Goal: Task Accomplishment & Management: Manage account settings

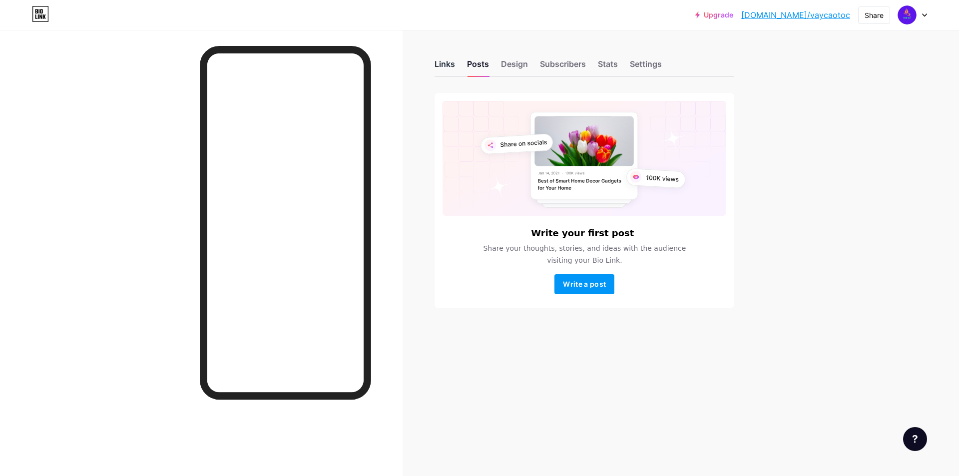
click at [441, 60] on div "Links" at bounding box center [444, 67] width 20 height 18
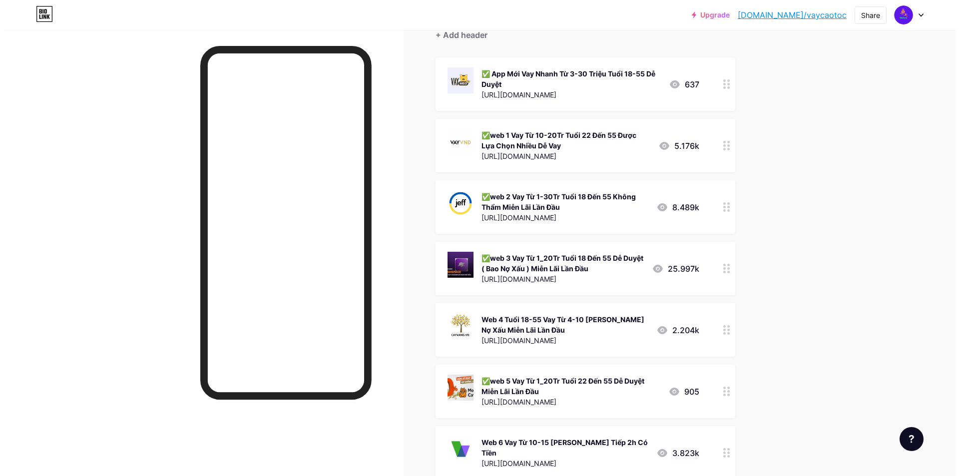
scroll to position [150, 0]
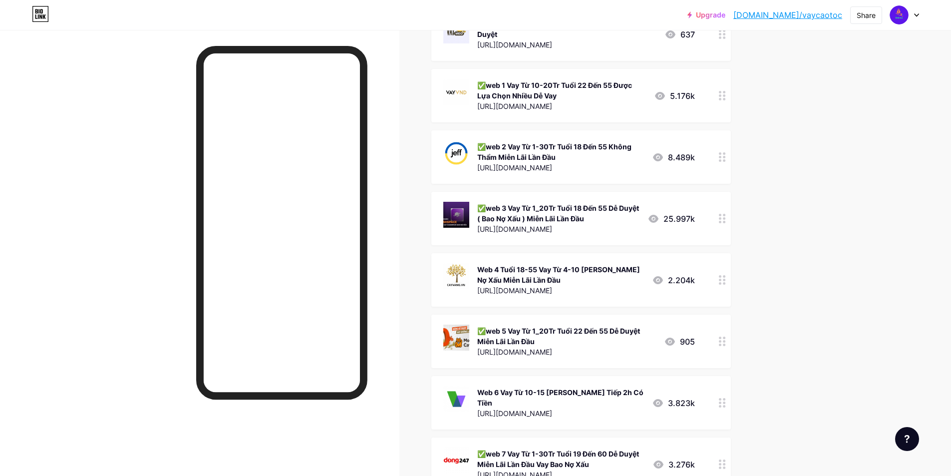
click at [597, 264] on div "Web 4 Tuổi 18-55 Vay Từ 4-10 [PERSON_NAME] Nợ Xấu Miễn Lãi Lần Đầu" at bounding box center [560, 274] width 167 height 21
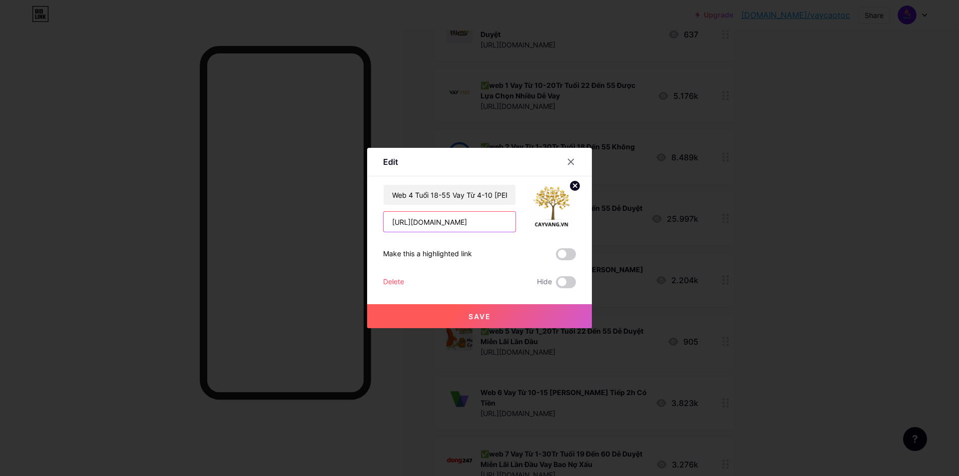
click at [512, 222] on input "[URL][DOMAIN_NAME]" at bounding box center [449, 222] width 132 height 20
paste input "[URL][DOMAIN_NAME]"
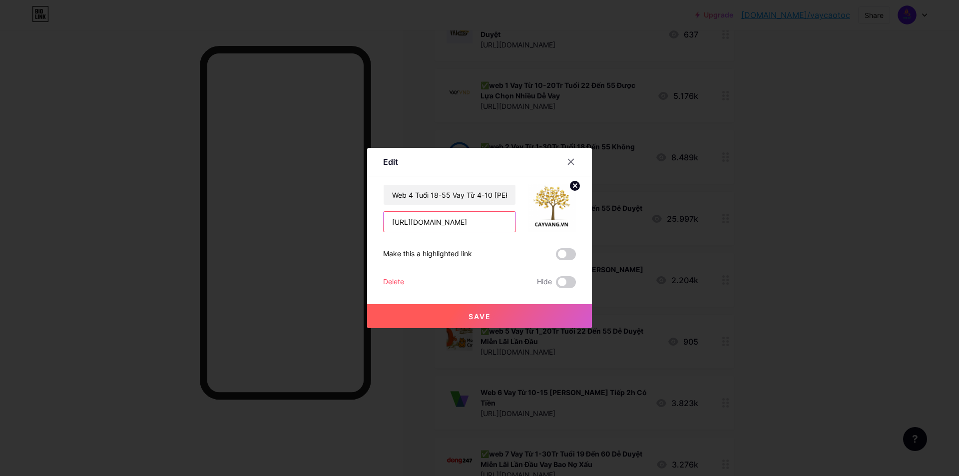
type input "[URL][DOMAIN_NAME]"
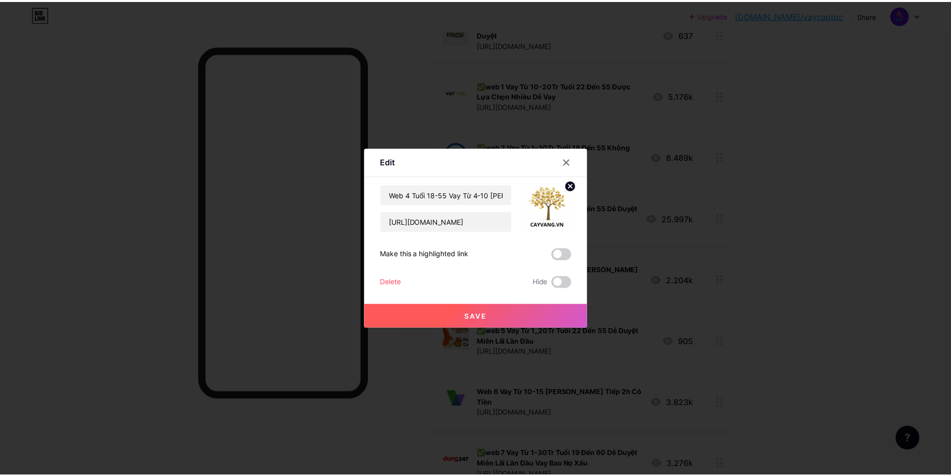
scroll to position [0, 0]
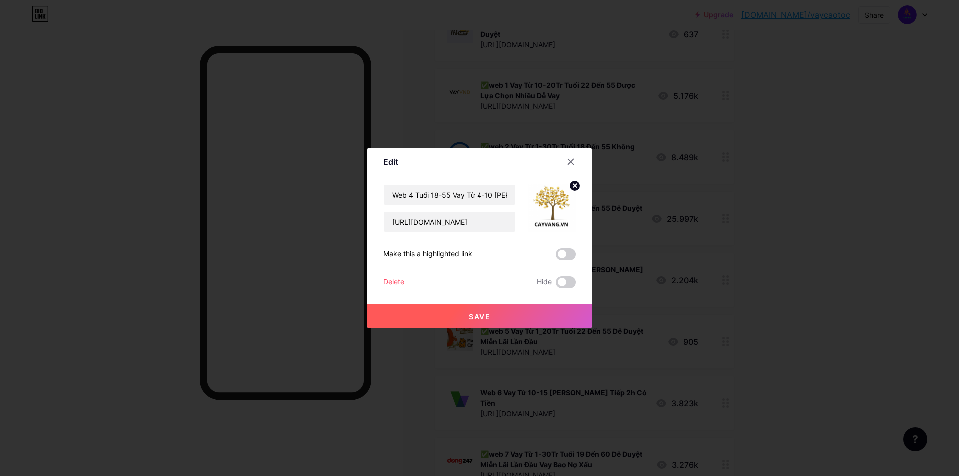
click at [499, 316] on button "Save" at bounding box center [479, 316] width 225 height 24
